Goal: Task Accomplishment & Management: Manage account settings

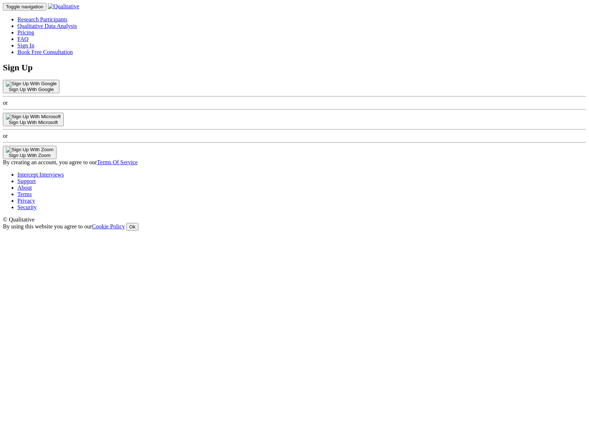
click at [61, 125] on div "Sign Up With Microsoft" at bounding box center [33, 122] width 55 height 5
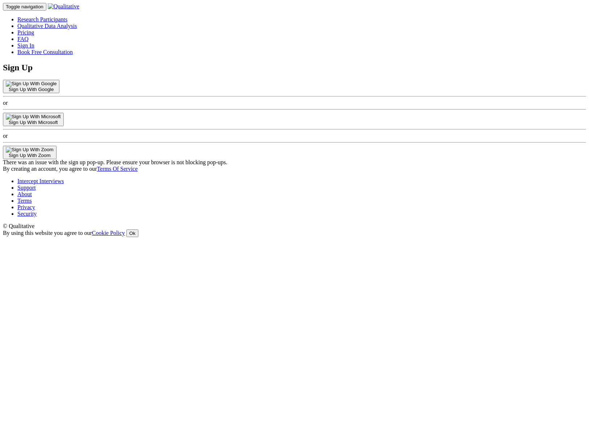
click at [461, 172] on div "Sign Up Sign Up With Google or Sign Up With Microsoft or Sign Up With Zoom Ther…" at bounding box center [295, 117] width 584 height 109
click at [64, 126] on button "Sign Up With Microsoft" at bounding box center [33, 119] width 61 height 13
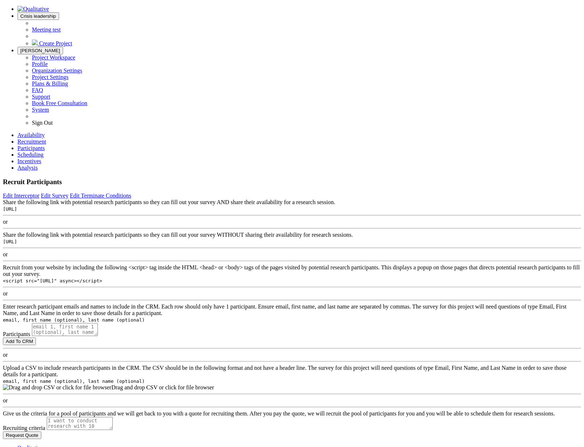
click at [60, 48] on span "[PERSON_NAME]" at bounding box center [40, 50] width 40 height 5
click at [56, 13] on span "Crisis leadership" at bounding box center [38, 15] width 36 height 5
click at [61, 28] on span "Meeting test" at bounding box center [46, 29] width 29 height 6
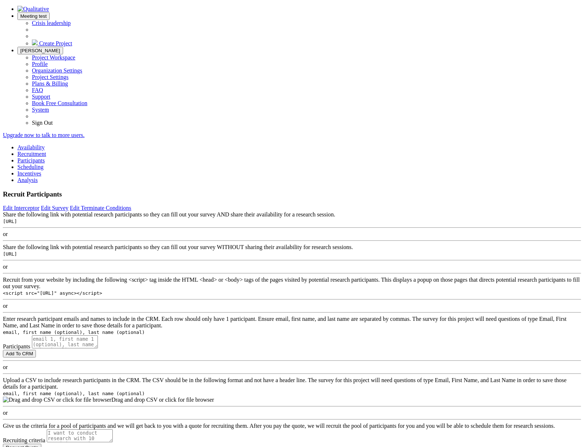
click at [60, 48] on span "[PERSON_NAME]" at bounding box center [40, 50] width 40 height 5
click at [69, 74] on link "Project Settings" at bounding box center [50, 77] width 37 height 6
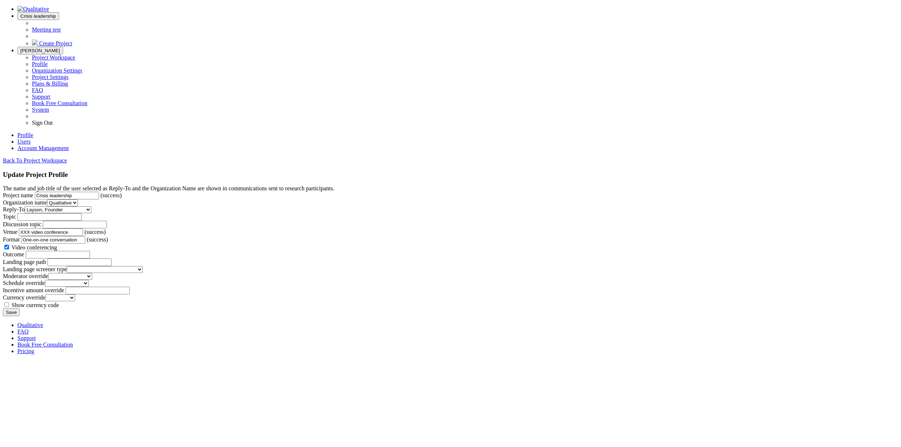
click at [56, 13] on span "Crisis leadership" at bounding box center [38, 15] width 36 height 5
click at [61, 28] on span "Meeting test" at bounding box center [46, 29] width 29 height 6
click at [57, 244] on span "Video conferencing" at bounding box center [35, 247] width 46 height 6
click at [9, 245] on input "Video conferencing" at bounding box center [6, 247] width 5 height 5
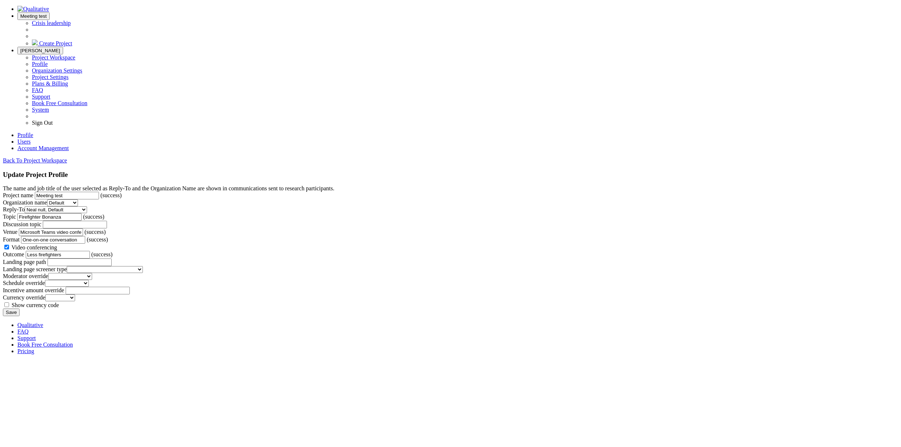
checkbox input "false"
click at [20, 316] on input "Save" at bounding box center [11, 313] width 17 height 8
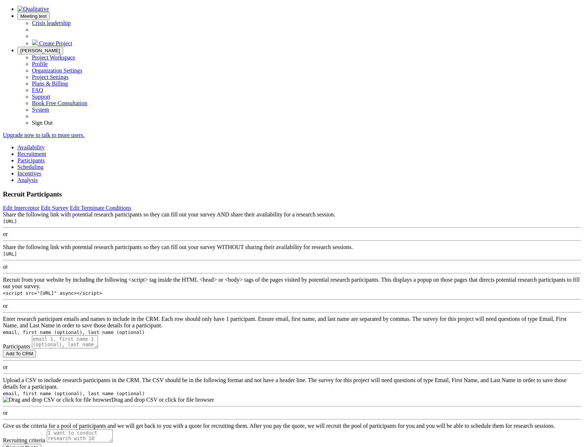
click at [45, 157] on link "Participants" at bounding box center [31, 160] width 28 height 6
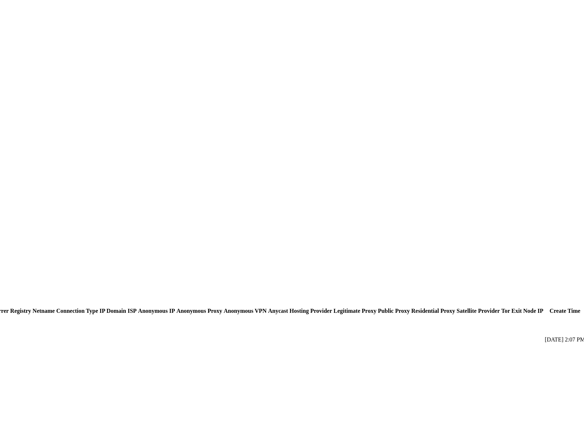
scroll to position [0, 1353]
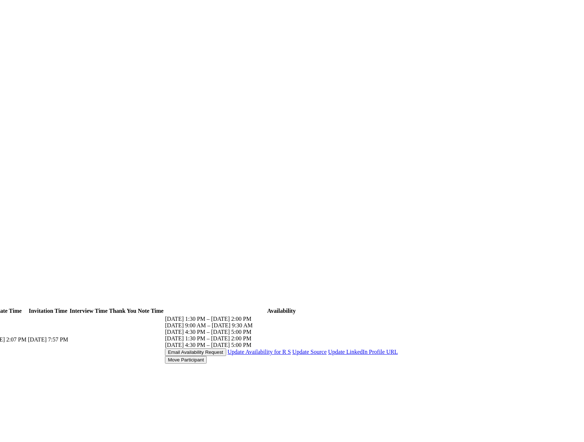
click at [291, 348] on link "Update Availability for R S" at bounding box center [259, 351] width 63 height 6
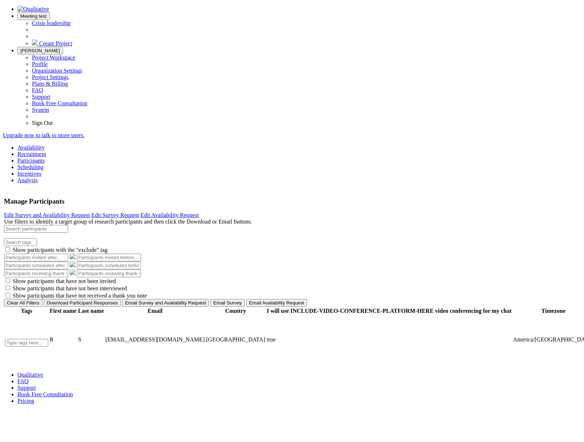
click at [44, 164] on link "Scheduling" at bounding box center [30, 167] width 26 height 6
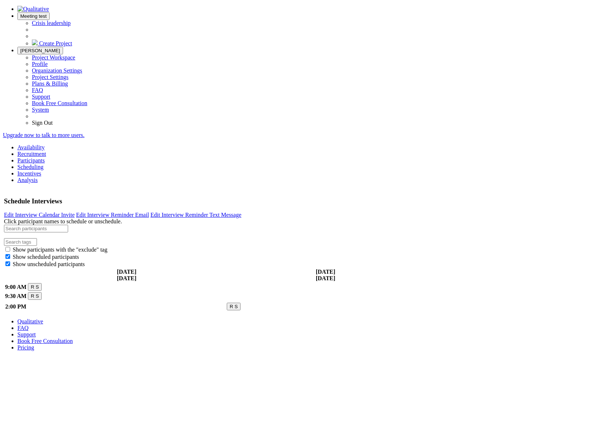
click at [135, 313] on ui-view "Schedule Interviews Edit Interview Calendar Invite Edit Interview Reminder Emai…" at bounding box center [295, 250] width 584 height 123
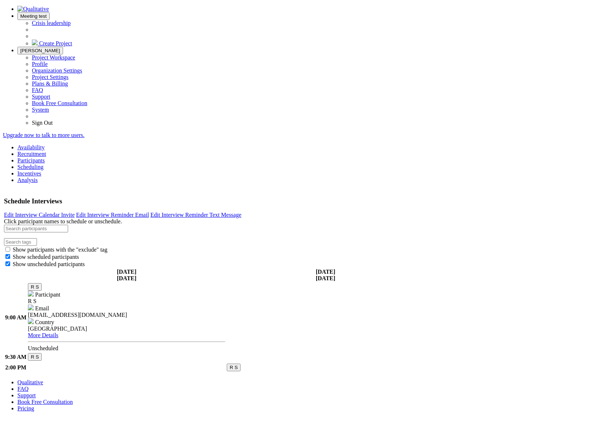
click at [42, 283] on button "R S" at bounding box center [35, 287] width 14 height 8
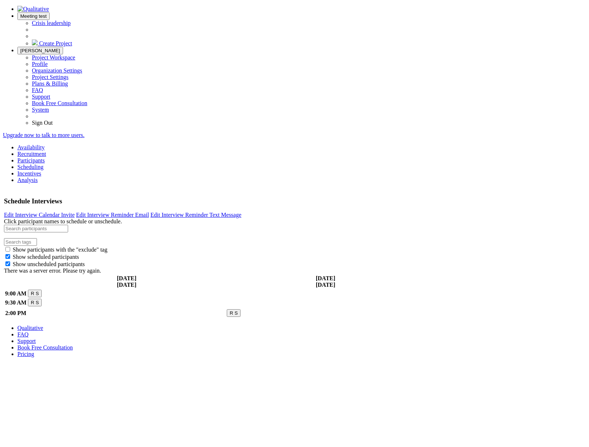
click at [60, 48] on span "Neal" at bounding box center [40, 50] width 40 height 5
click at [53, 126] on link "Sign Out" at bounding box center [42, 123] width 21 height 6
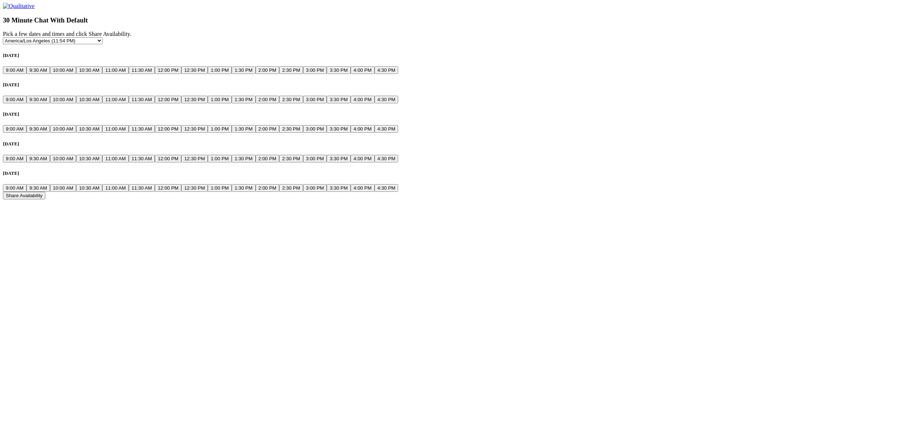
click at [26, 74] on button "9:00 AM" at bounding box center [15, 70] width 24 height 8
drag, startPoint x: 358, startPoint y: 100, endPoint x: 402, endPoint y: 137, distance: 57.6
click at [50, 74] on button "9:30 AM" at bounding box center [38, 70] width 24 height 8
drag, startPoint x: 407, startPoint y: 163, endPoint x: 409, endPoint y: 175, distance: 12.8
click at [409, 174] on ui-view "[DATE] 9:00 AM 9:30 AM 10:00 AM 10:30 AM 11:00 AM 11:30 AM 12:00 PM 12:30 PM 1:…" at bounding box center [450, 123] width 895 height 140
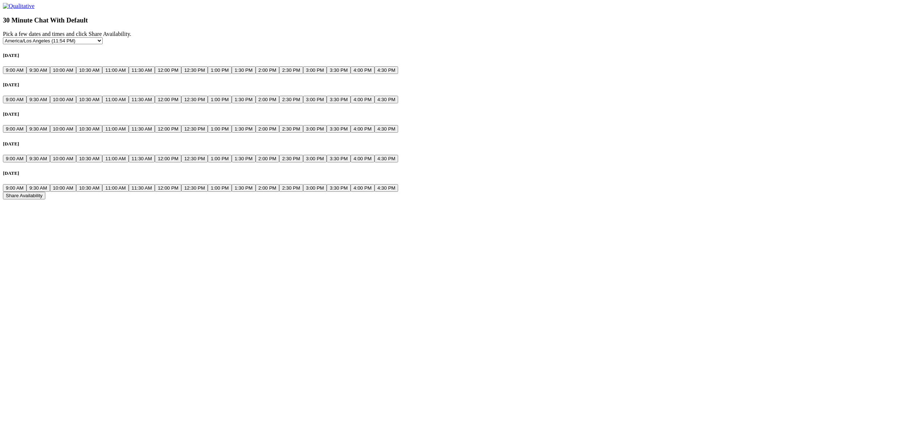
click at [411, 103] on div "[DATE] 9:00 AM 9:30 AM 10:00 AM 10:30 AM 11:00 AM 11:30 AM 12:00 PM 12:30 PM 1:…" at bounding box center [450, 92] width 895 height 21
drag, startPoint x: 430, startPoint y: 202, endPoint x: 433, endPoint y: 206, distance: 5.0
click at [280, 103] on button "2:00 PM" at bounding box center [268, 100] width 24 height 8
click at [45, 199] on button "Share Availability" at bounding box center [24, 196] width 42 height 8
